Goal: Communication & Community: Share content

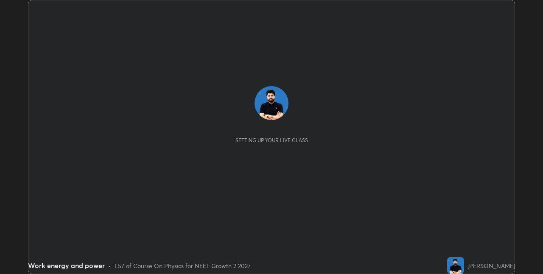
scroll to position [274, 543]
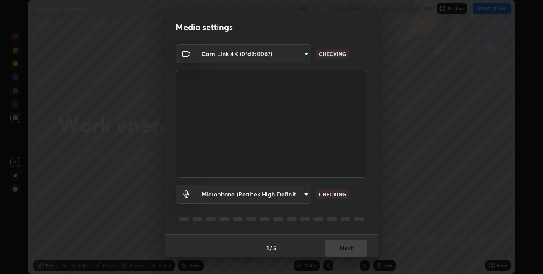
type input "280048489f4aceaa7dd929c42ae46e7d7a1038740bc9fc22ad0932e52b0860f8"
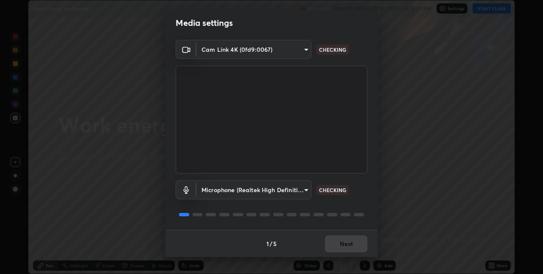
click at [286, 192] on body "Erase all Work energy and power Recording WAS SCHEDULED TO START AT 4:00 PM Set…" at bounding box center [271, 137] width 543 height 274
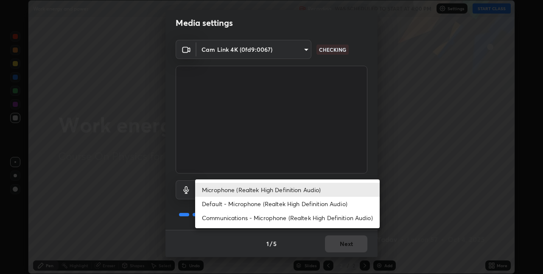
click at [259, 205] on li "Default - Microphone (Realtek High Definition Audio)" at bounding box center [287, 204] width 185 height 14
type input "default"
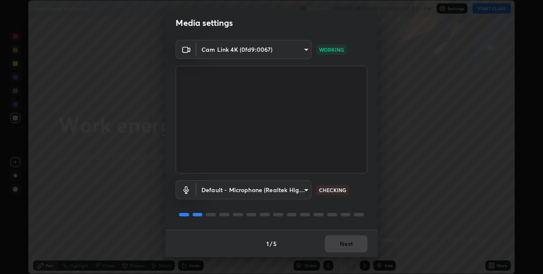
scroll to position [0, 0]
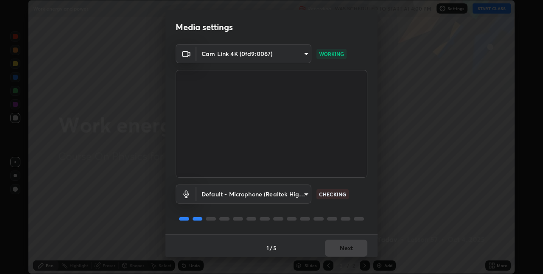
click at [316, 208] on div "Default - Microphone (Realtek High Definition Audio) default CHECKING" at bounding box center [272, 206] width 192 height 56
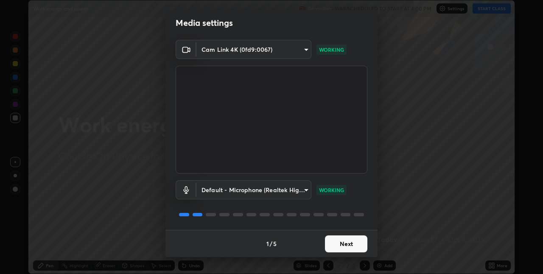
click at [343, 244] on button "Next" at bounding box center [346, 243] width 42 height 17
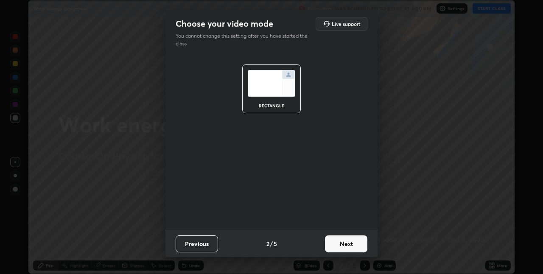
scroll to position [0, 0]
click at [344, 243] on button "Next" at bounding box center [346, 243] width 42 height 17
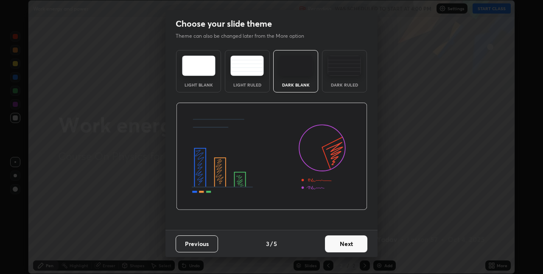
click at [349, 244] on button "Next" at bounding box center [346, 243] width 42 height 17
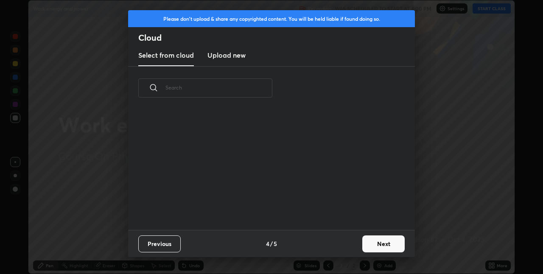
click at [380, 244] on button "Next" at bounding box center [383, 243] width 42 height 17
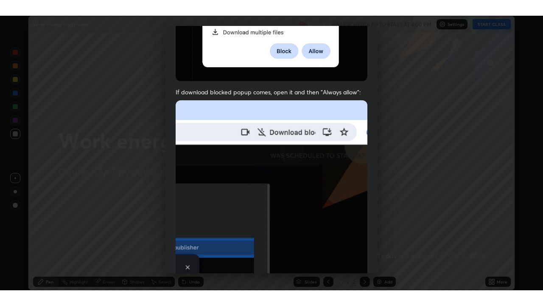
scroll to position [177, 0]
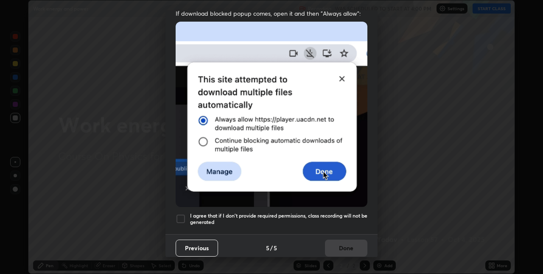
click at [180, 214] on div at bounding box center [181, 219] width 10 height 10
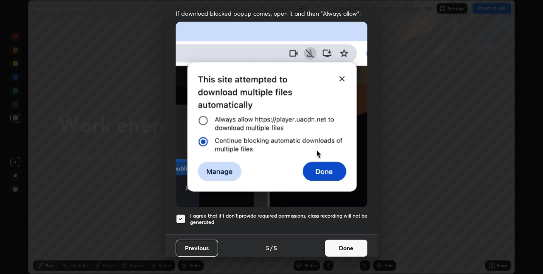
click at [340, 243] on button "Done" at bounding box center [346, 248] width 42 height 17
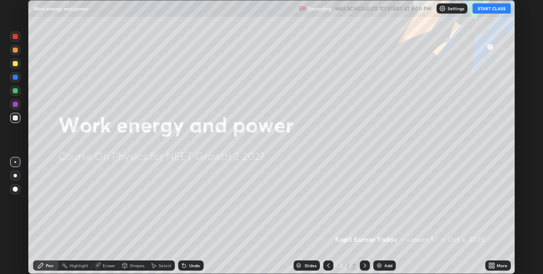
click at [480, 10] on button "START CLASS" at bounding box center [492, 8] width 38 height 10
click at [493, 267] on icon at bounding box center [493, 267] width 2 height 2
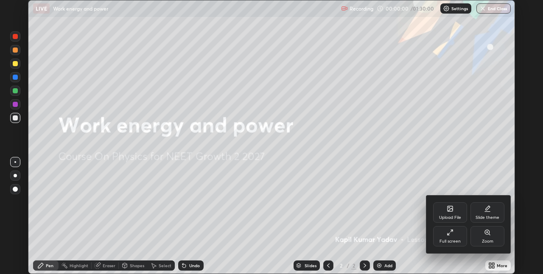
click at [452, 236] on div "Full screen" at bounding box center [450, 236] width 34 height 20
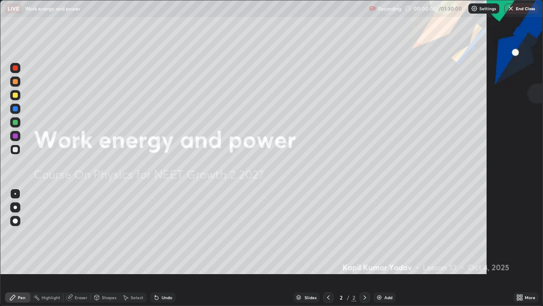
scroll to position [306, 543]
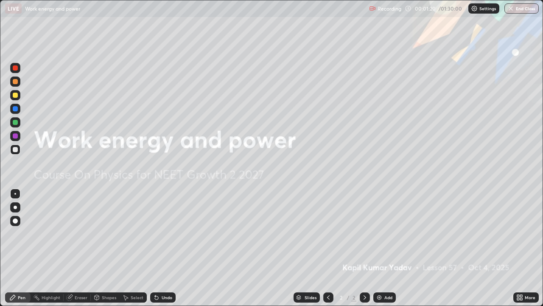
click at [387, 274] on div "Add" at bounding box center [384, 297] width 22 height 10
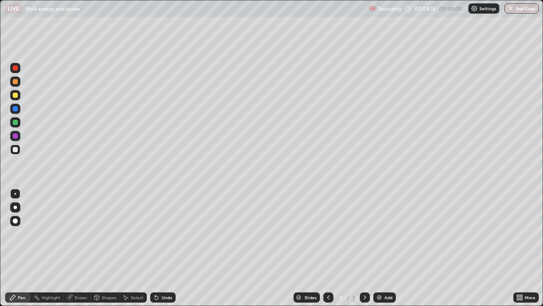
click at [379, 274] on img at bounding box center [379, 297] width 7 height 7
click at [378, 274] on img at bounding box center [379, 297] width 7 height 7
click at [163, 274] on div "Undo" at bounding box center [167, 297] width 11 height 4
click at [380, 274] on div "Add" at bounding box center [384, 297] width 22 height 10
click at [377, 274] on img at bounding box center [379, 297] width 7 height 7
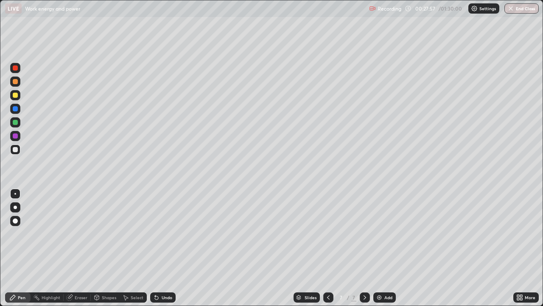
click at [384, 274] on div "Slides 7 / 7 Add" at bounding box center [345, 297] width 338 height 17
click at [381, 274] on img at bounding box center [379, 297] width 7 height 7
click at [377, 274] on img at bounding box center [379, 297] width 7 height 7
click at [381, 274] on img at bounding box center [379, 297] width 7 height 7
click at [387, 274] on div "Add" at bounding box center [388, 297] width 8 height 4
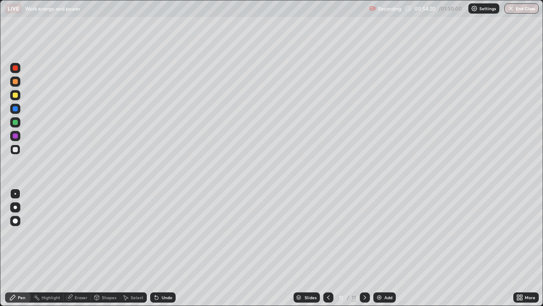
click at [392, 274] on div "Add" at bounding box center [384, 297] width 22 height 10
click at [387, 274] on div "Add" at bounding box center [388, 297] width 8 height 4
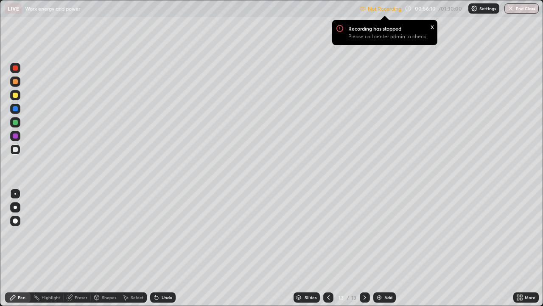
click at [432, 28] on div "x" at bounding box center [432, 26] width 3 height 9
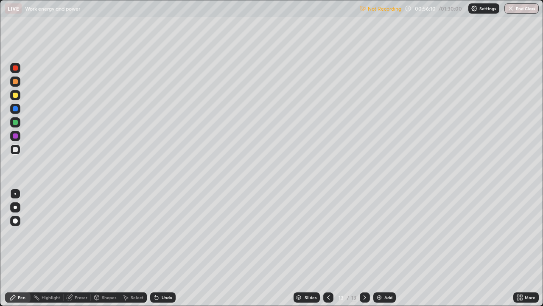
click at [475, 11] on img at bounding box center [474, 8] width 7 height 7
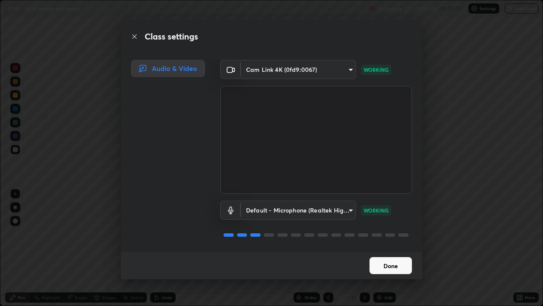
click at [393, 262] on button "Done" at bounding box center [391, 265] width 42 height 17
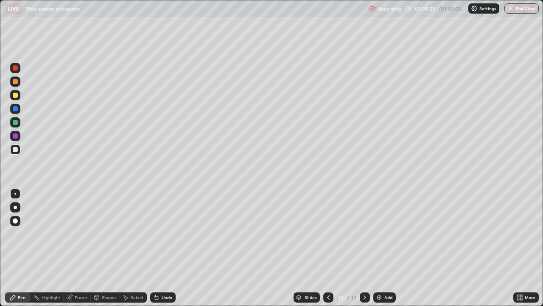
click at [382, 274] on div "Slides 13 / 13 Add" at bounding box center [345, 297] width 338 height 17
click at [380, 274] on img at bounding box center [379, 297] width 7 height 7
click at [15, 108] on div at bounding box center [15, 108] width 5 height 5
click at [16, 95] on div at bounding box center [15, 95] width 5 height 5
click at [387, 274] on div "Add" at bounding box center [388, 297] width 8 height 4
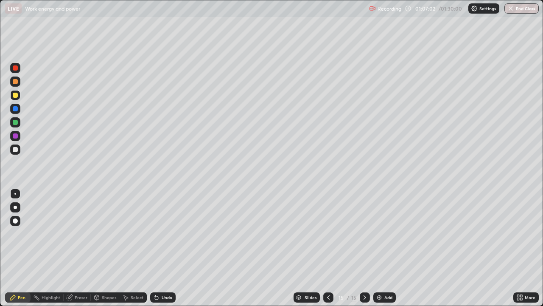
click at [381, 274] on img at bounding box center [379, 297] width 7 height 7
click at [393, 274] on div "Add" at bounding box center [384, 297] width 22 height 10
click at [507, 7] on img "button" at bounding box center [510, 8] width 7 height 7
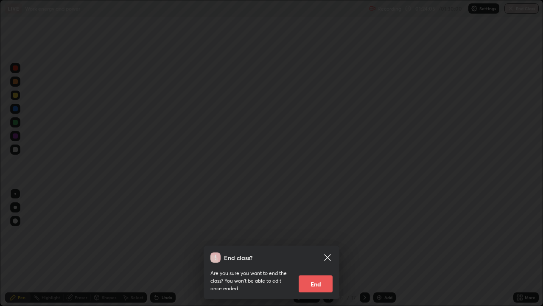
click at [307, 274] on button "End" at bounding box center [316, 283] width 34 height 17
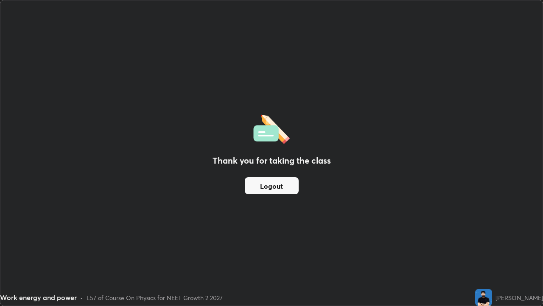
click at [278, 185] on button "Logout" at bounding box center [272, 185] width 54 height 17
click at [276, 185] on button "Logout" at bounding box center [272, 185] width 54 height 17
click at [276, 184] on button "Logout" at bounding box center [272, 185] width 54 height 17
